Goal: Check status: Check status

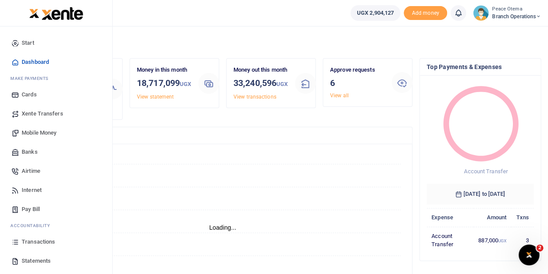
scroll to position [7, 7]
click at [39, 247] on link "Transactions" at bounding box center [56, 241] width 98 height 19
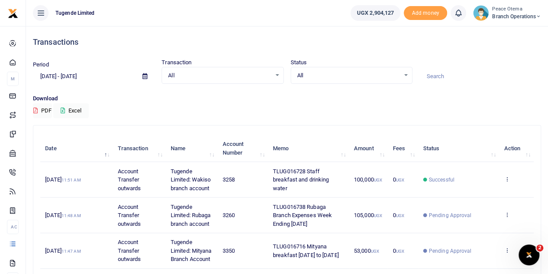
click at [437, 75] on input at bounding box center [481, 76] width 122 height 15
paste input "TLUG-016468"
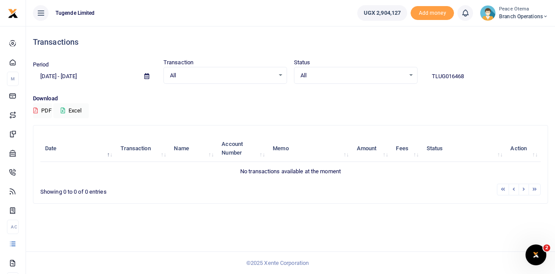
click at [466, 76] on input "TLUG016468" at bounding box center [486, 76] width 124 height 15
type input "TLUG016468"
